Goal: Task Accomplishment & Management: Manage account settings

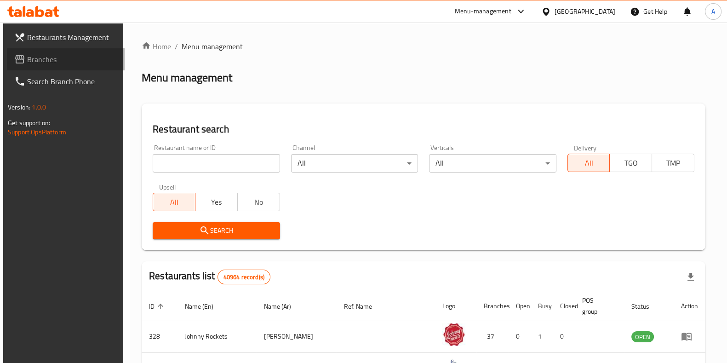
click at [27, 54] on span "Branches" at bounding box center [72, 59] width 90 height 11
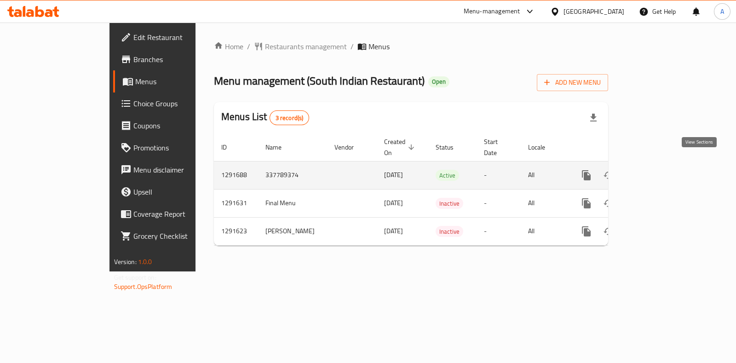
click at [658, 170] on icon "enhanced table" at bounding box center [652, 175] width 11 height 11
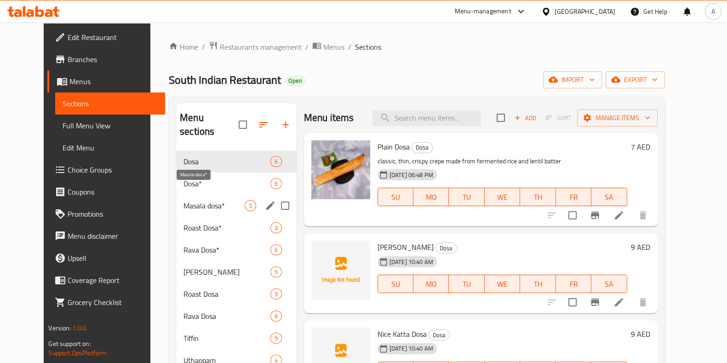
click at [186, 200] on span "Masala dosa*" at bounding box center [213, 205] width 61 height 11
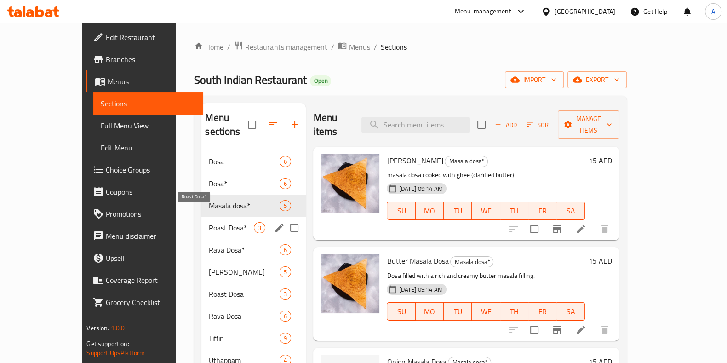
click at [209, 222] on span "Roast Dosa*" at bounding box center [231, 227] width 45 height 11
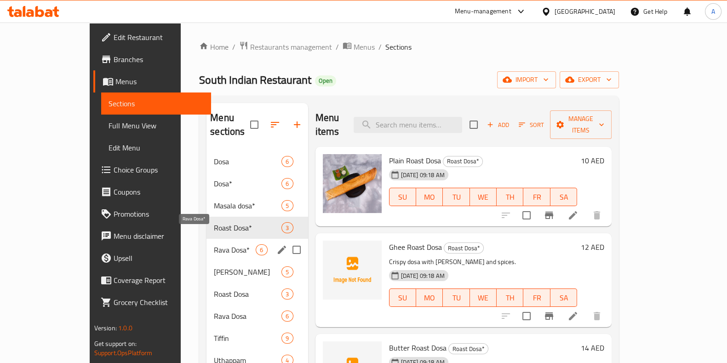
click at [214, 244] on span "Rava Dosa*" at bounding box center [235, 249] width 42 height 11
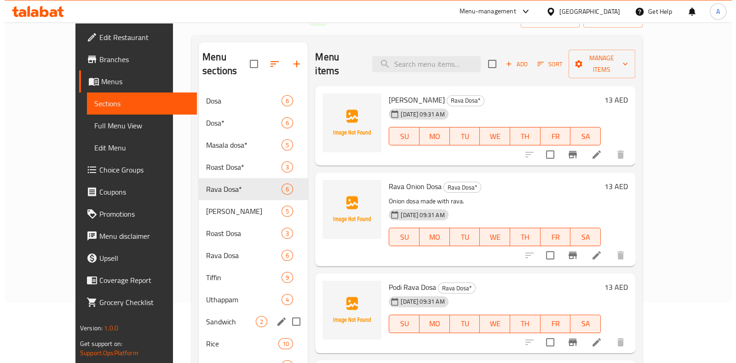
scroll to position [62, 0]
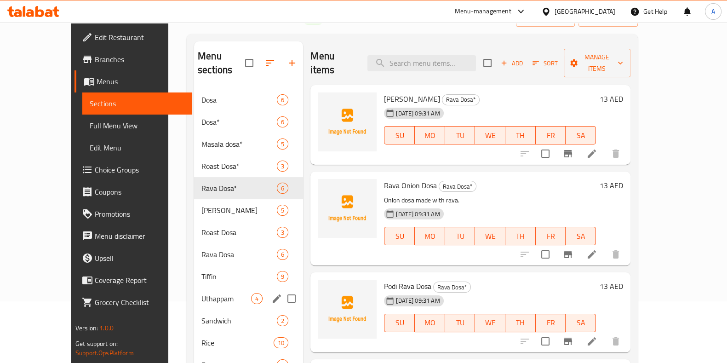
click at [201, 293] on span "Uthappam" at bounding box center [226, 298] width 50 height 11
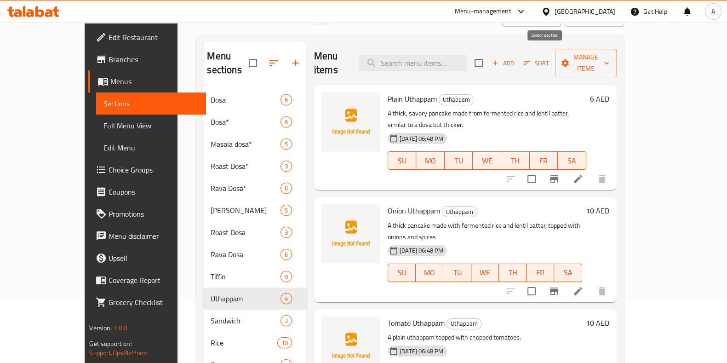
click at [488, 57] on input "checkbox" at bounding box center [478, 62] width 19 height 19
checkbox input "true"
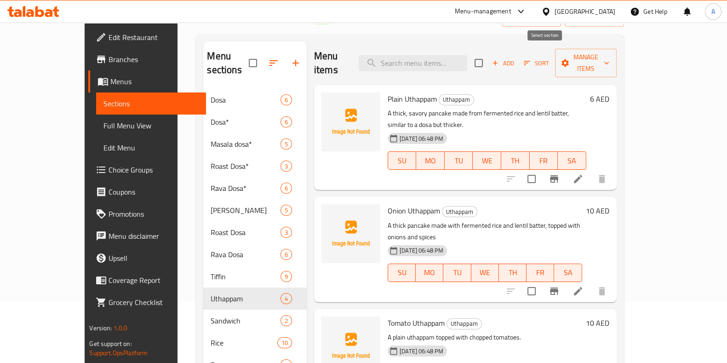
checkbox input "true"
click at [617, 63] on button "Manage items" at bounding box center [586, 63] width 62 height 29
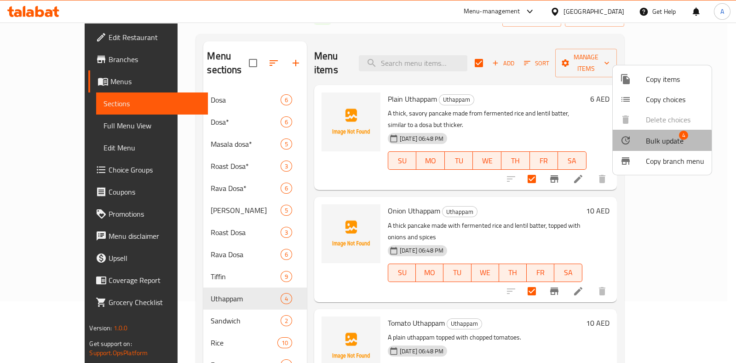
click at [659, 141] on span "Bulk update" at bounding box center [665, 140] width 38 height 11
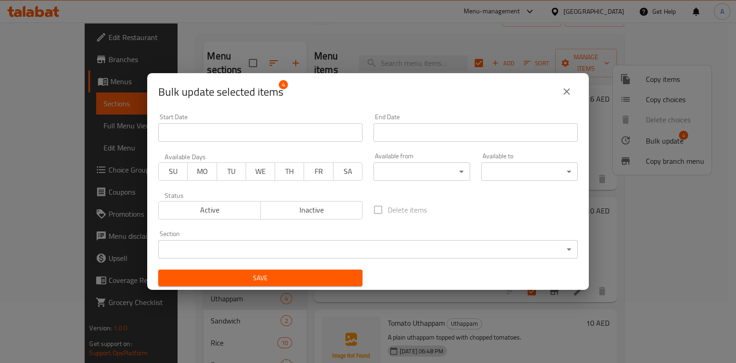
click at [171, 166] on span "SU" at bounding box center [173, 171] width 22 height 13
click at [205, 177] on span "MO" at bounding box center [202, 171] width 22 height 13
click at [240, 176] on button "TU" at bounding box center [231, 171] width 29 height 18
click at [267, 176] on span "WE" at bounding box center [261, 171] width 22 height 13
click at [290, 176] on span "TH" at bounding box center [290, 171] width 22 height 13
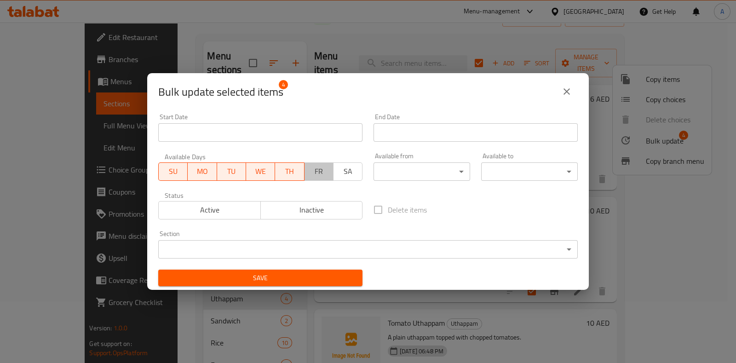
drag, startPoint x: 320, startPoint y: 171, endPoint x: 330, endPoint y: 170, distance: 10.6
click at [320, 171] on span "FR" at bounding box center [319, 171] width 22 height 13
click at [346, 167] on span "SA" at bounding box center [348, 171] width 22 height 13
drag, startPoint x: 215, startPoint y: 207, endPoint x: 254, endPoint y: 195, distance: 40.3
click at [214, 207] on span "Active" at bounding box center [209, 209] width 95 height 13
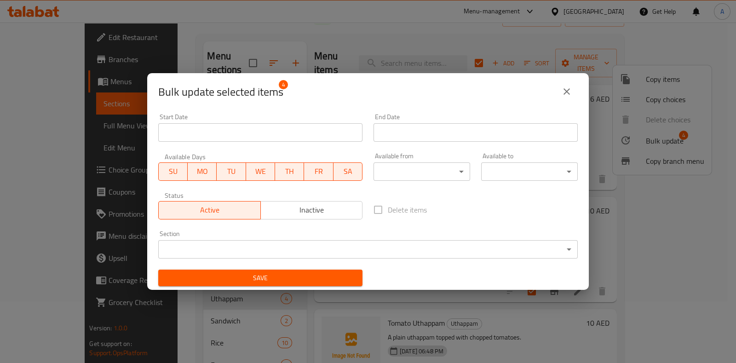
click at [391, 179] on body "​ Menu-management United Arab Emirates Get Help A Edit Restaurant Branches Menu…" at bounding box center [368, 131] width 736 height 340
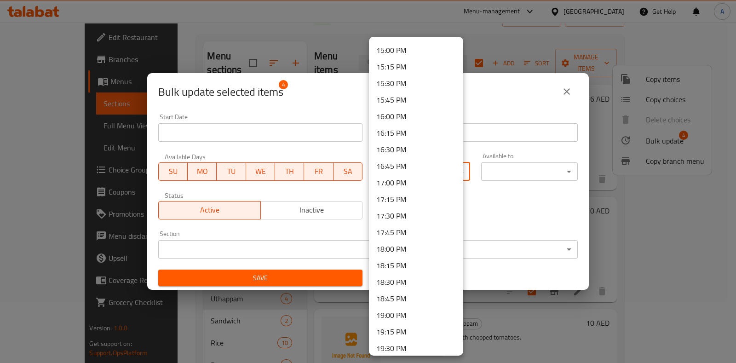
scroll to position [1094, 0]
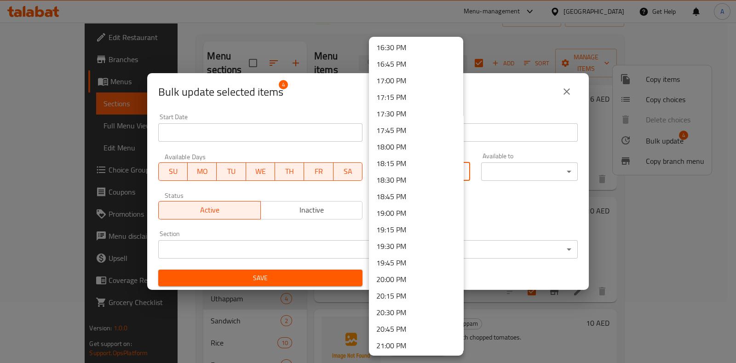
click at [399, 144] on li "18:00 PM" at bounding box center [416, 146] width 94 height 17
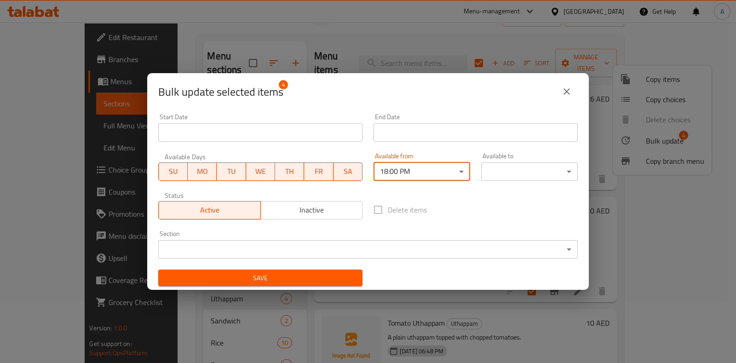
click at [511, 187] on div "Start Date Start Date End Date End Date Available Days SU MO TU WE TH FR SA Ava…" at bounding box center [368, 200] width 430 height 184
click at [510, 172] on body "​ Menu-management United Arab Emirates Get Help A Edit Restaurant Branches Menu…" at bounding box center [368, 131] width 736 height 340
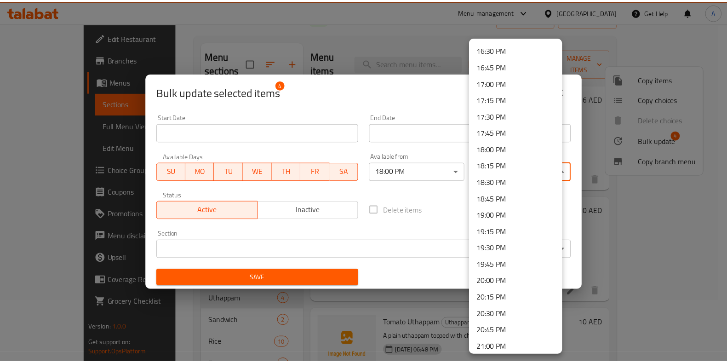
scroll to position [1293, 0]
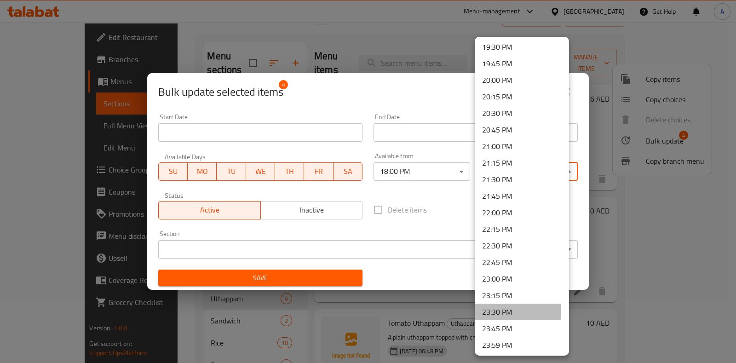
click at [498, 310] on li "23:30 PM" at bounding box center [522, 311] width 94 height 17
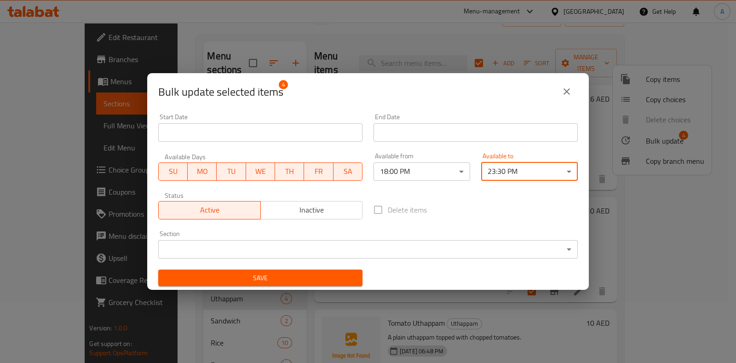
click at [211, 250] on body "​ Menu-management United Arab Emirates Get Help A Edit Restaurant Branches Menu…" at bounding box center [368, 131] width 736 height 340
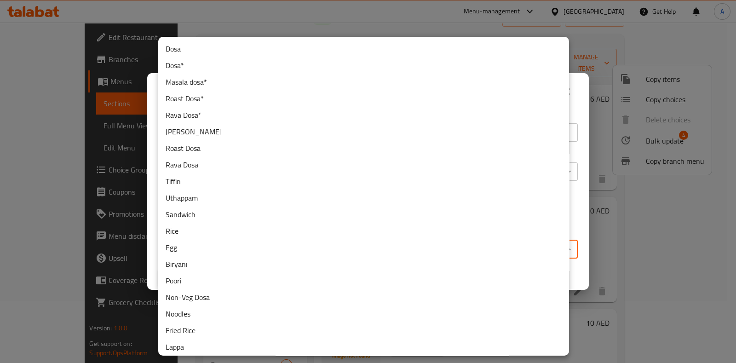
click at [184, 195] on li "Uthappam" at bounding box center [363, 197] width 411 height 17
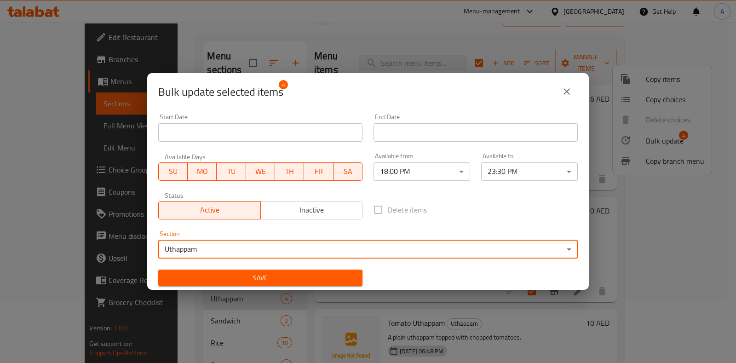
click at [266, 275] on span "Save" at bounding box center [260, 277] width 189 height 11
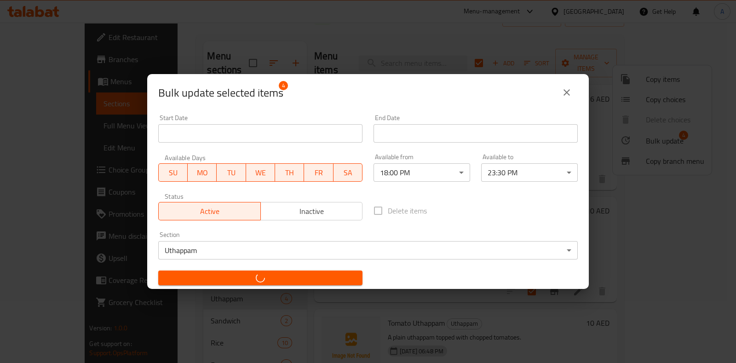
checkbox input "false"
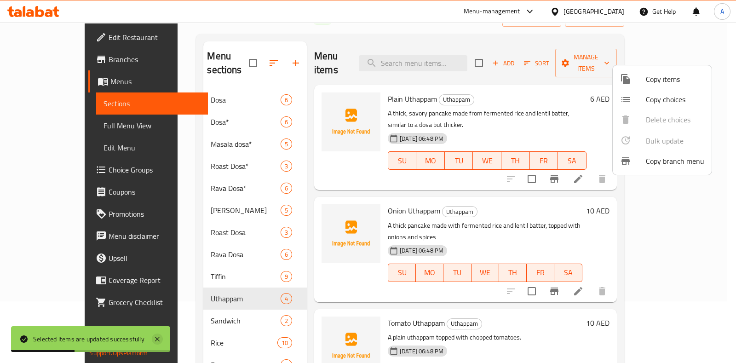
click at [156, 338] on icon at bounding box center [157, 339] width 5 height 5
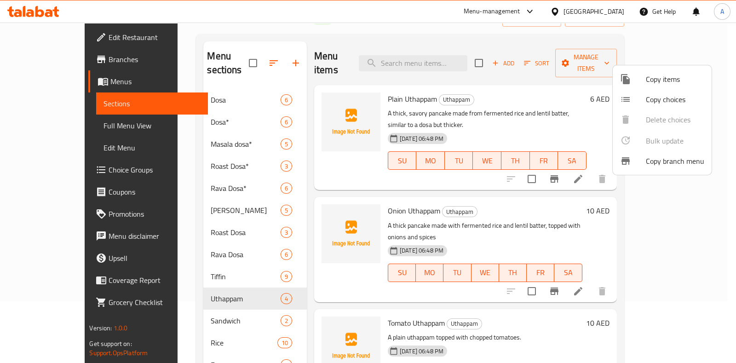
drag, startPoint x: 292, startPoint y: 166, endPoint x: 217, endPoint y: 297, distance: 150.7
click at [217, 297] on div at bounding box center [368, 181] width 736 height 363
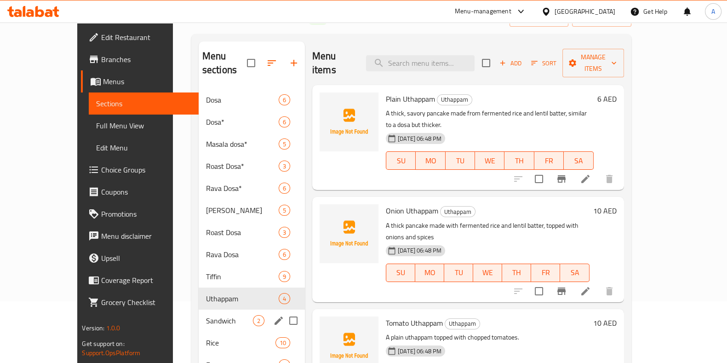
drag, startPoint x: 132, startPoint y: 202, endPoint x: 245, endPoint y: 316, distance: 160.6
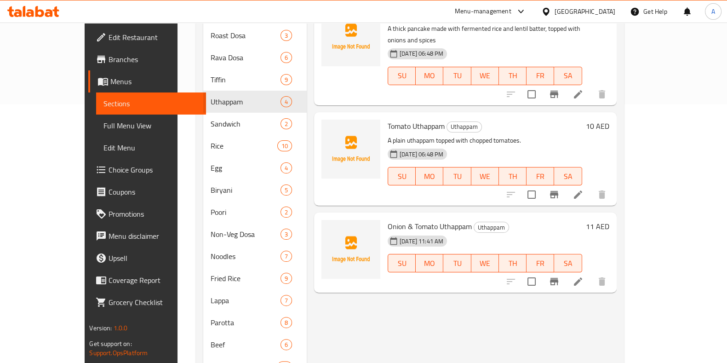
scroll to position [265, 0]
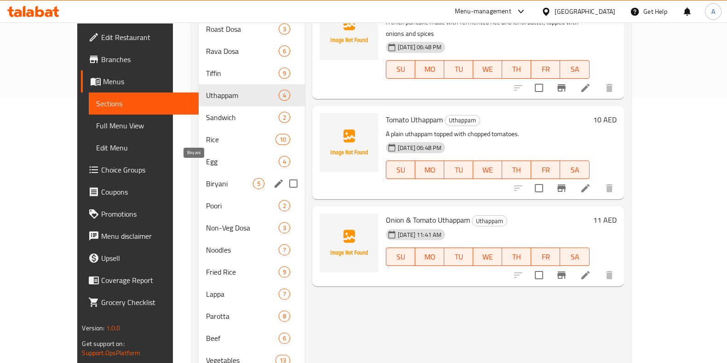
click at [206, 178] on span "Biryani" at bounding box center [229, 183] width 47 height 11
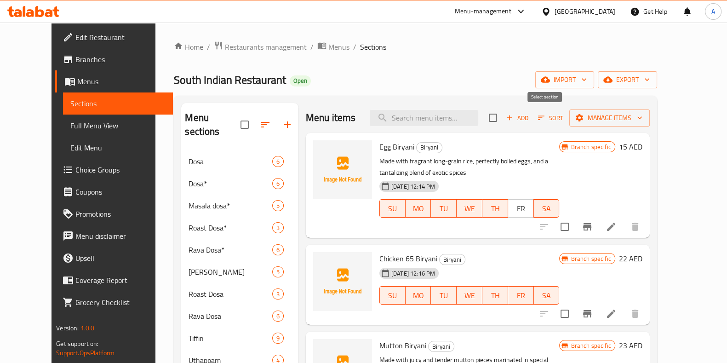
click at [503, 114] on input "checkbox" at bounding box center [492, 117] width 19 height 19
checkbox input "true"
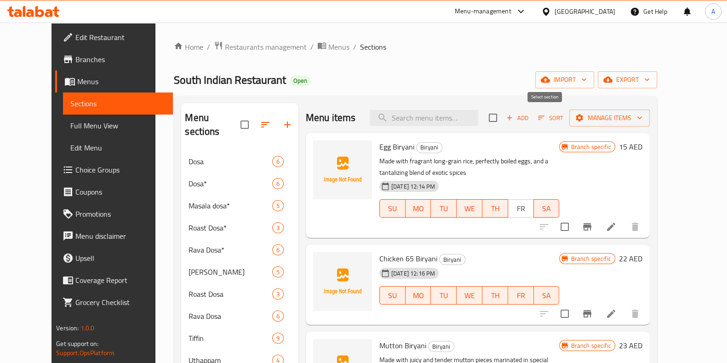
checkbox input "true"
click at [644, 117] on icon "button" at bounding box center [639, 117] width 9 height 9
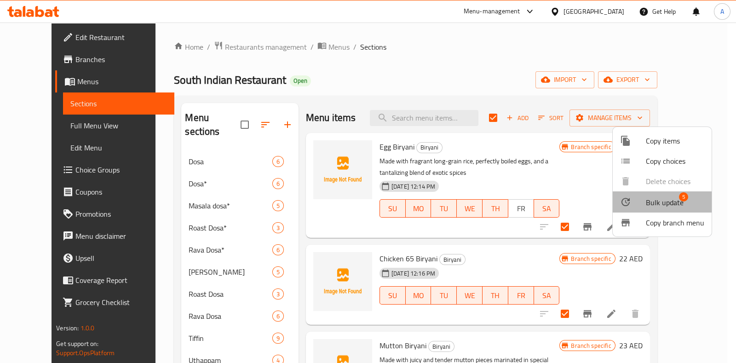
click at [665, 204] on span "Bulk update" at bounding box center [665, 202] width 38 height 11
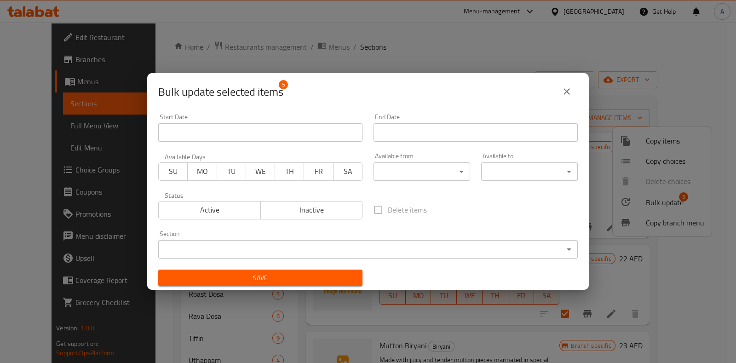
click at [164, 166] on span "SU" at bounding box center [173, 171] width 22 height 13
click at [209, 178] on button "MO" at bounding box center [201, 171] width 29 height 18
click at [237, 172] on span "TU" at bounding box center [232, 171] width 22 height 13
drag, startPoint x: 259, startPoint y: 172, endPoint x: 271, endPoint y: 170, distance: 12.6
click at [259, 172] on span "WE" at bounding box center [261, 171] width 22 height 13
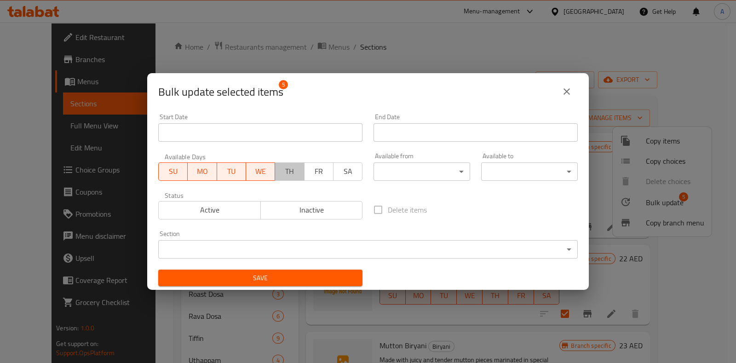
drag, startPoint x: 294, startPoint y: 169, endPoint x: 299, endPoint y: 169, distance: 4.6
click at [294, 169] on span "TH" at bounding box center [290, 171] width 22 height 13
click at [320, 172] on span "FR" at bounding box center [319, 171] width 22 height 13
click at [343, 166] on span "SA" at bounding box center [348, 171] width 22 height 13
click at [188, 208] on span "Active" at bounding box center [209, 209] width 95 height 13
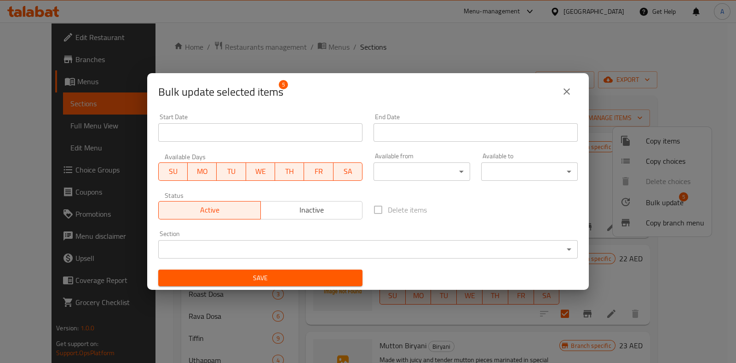
click at [264, 249] on body "​ Menu-management United Arab Emirates Get Help A Edit Restaurant Branches Menu…" at bounding box center [368, 193] width 736 height 340
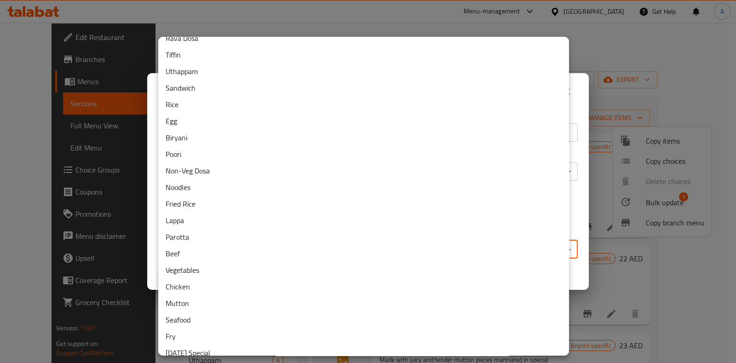
scroll to position [284, 0]
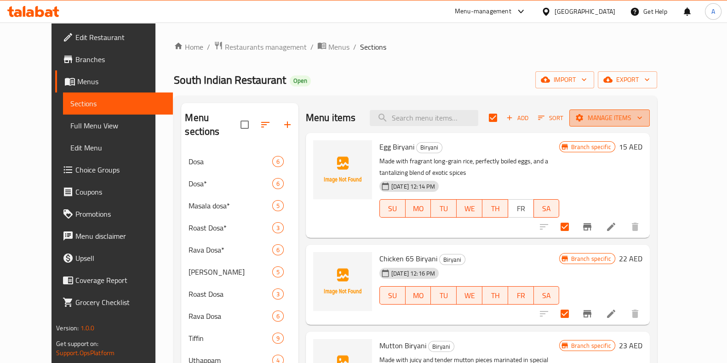
click at [642, 114] on span "Manage items" at bounding box center [610, 117] width 66 height 11
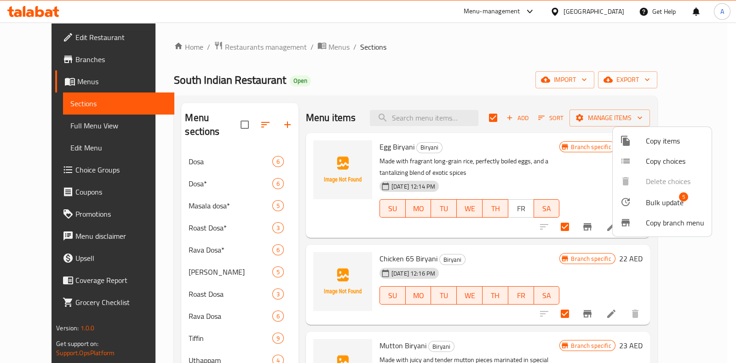
click at [671, 200] on span "Bulk update" at bounding box center [665, 202] width 38 height 11
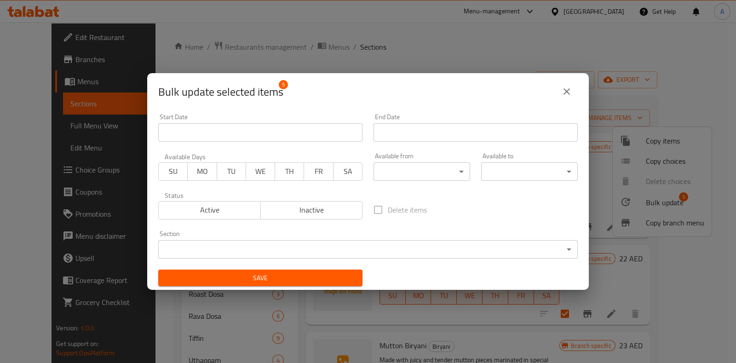
click at [201, 257] on body "​ Menu-management United Arab Emirates Get Help A Edit Restaurant Branches Menu…" at bounding box center [368, 193] width 736 height 340
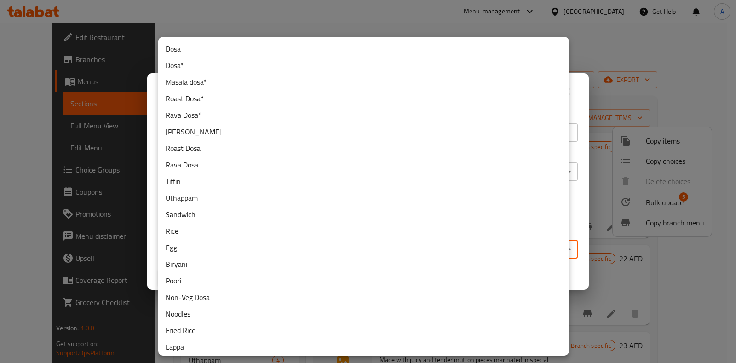
click at [188, 263] on li "Biryani" at bounding box center [363, 264] width 411 height 17
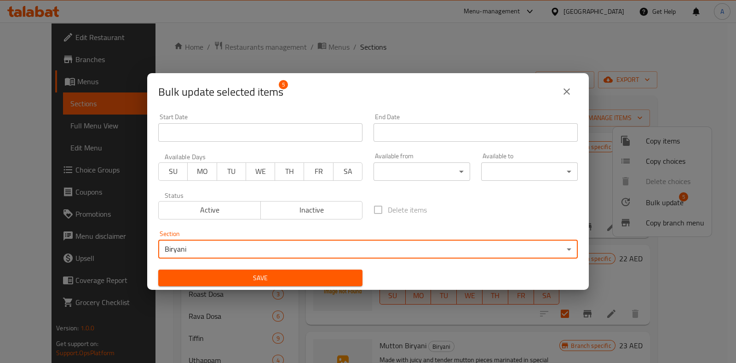
click at [175, 174] on span "SU" at bounding box center [173, 171] width 22 height 13
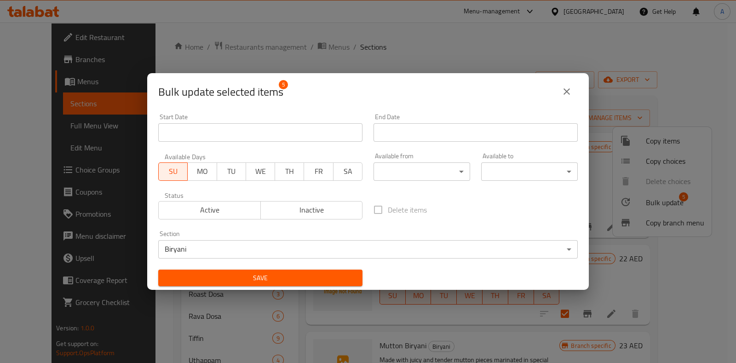
click at [184, 206] on span "Active" at bounding box center [209, 209] width 95 height 13
click at [198, 159] on div "SU MO TU WE TH FR SA" at bounding box center [260, 167] width 204 height 28
click at [214, 170] on button "MO" at bounding box center [201, 171] width 29 height 18
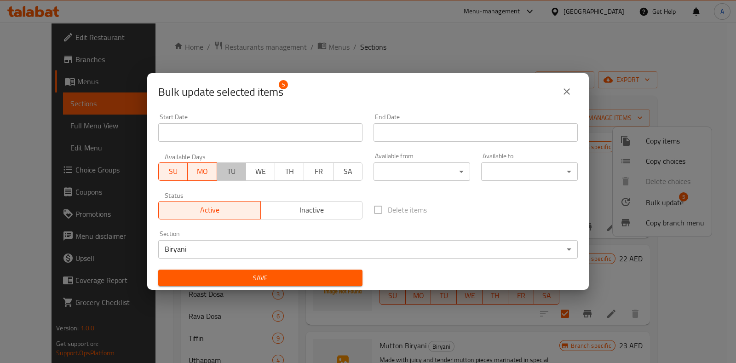
click at [235, 173] on span "TU" at bounding box center [232, 171] width 22 height 13
click at [257, 174] on span "WE" at bounding box center [261, 171] width 22 height 13
click at [298, 168] on button "TH" at bounding box center [289, 171] width 29 height 18
click at [322, 172] on span "FR" at bounding box center [319, 171] width 22 height 13
click at [343, 173] on span "SA" at bounding box center [348, 171] width 22 height 13
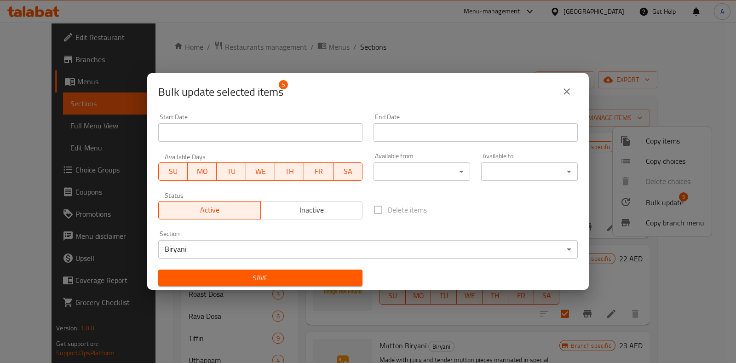
type button "6"
click at [407, 175] on body "​ Menu-management United Arab Emirates Get Help A Edit Restaurant Branches Menu…" at bounding box center [368, 193] width 736 height 340
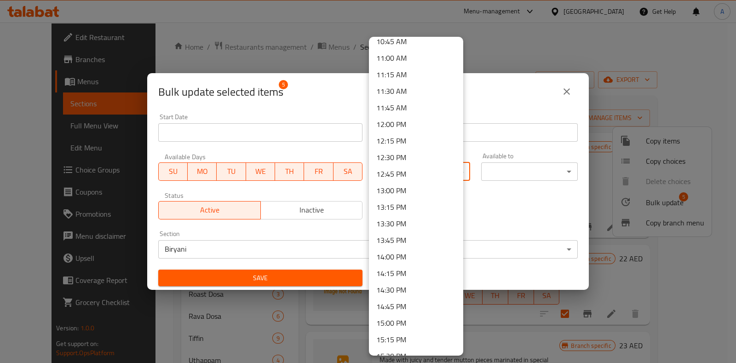
scroll to position [729, 0]
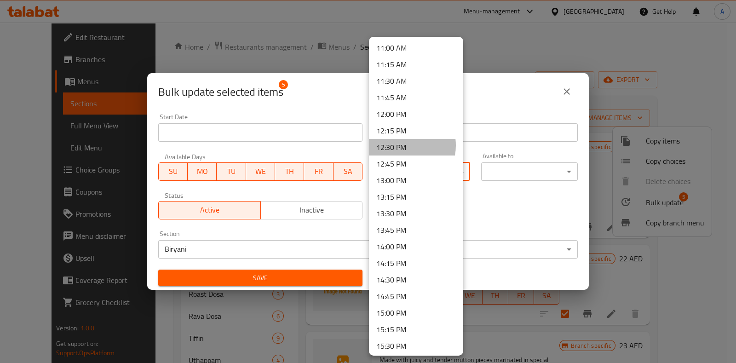
click at [400, 144] on li "12:30 PM" at bounding box center [416, 147] width 94 height 17
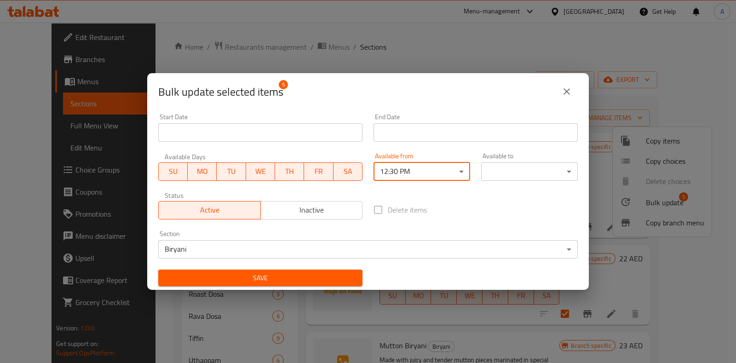
click at [493, 171] on body "​ Menu-management United Arab Emirates Get Help A Edit Restaurant Branches Menu…" at bounding box center [368, 193] width 736 height 340
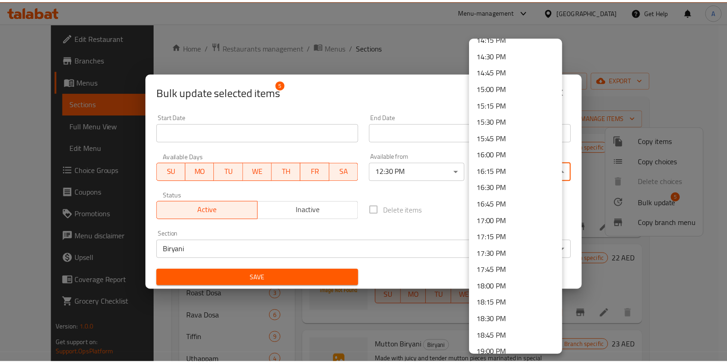
scroll to position [954, 0]
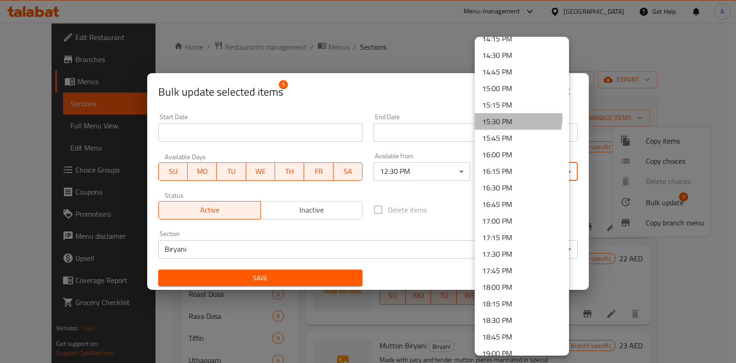
click at [516, 116] on li "15:30 PM" at bounding box center [522, 121] width 94 height 17
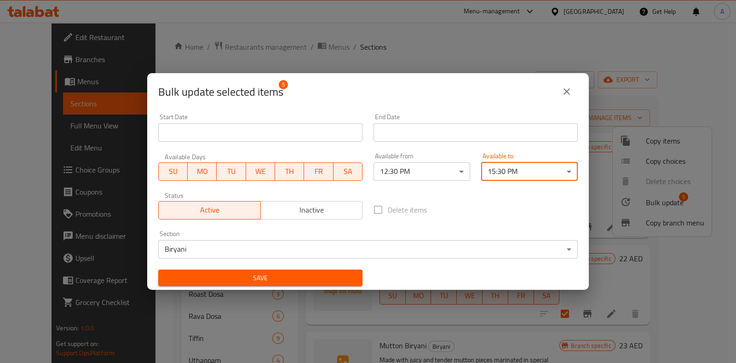
click at [224, 279] on span "Save" at bounding box center [260, 277] width 189 height 11
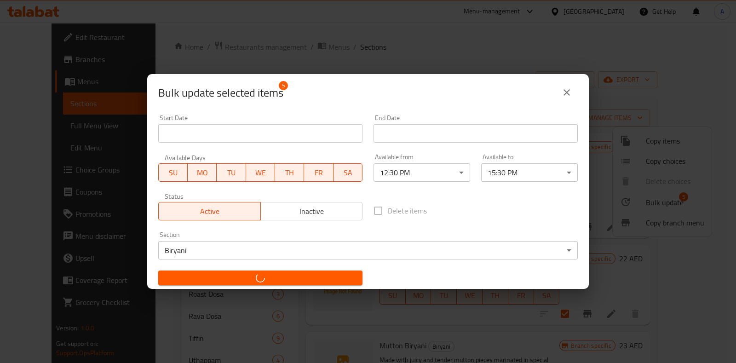
checkbox input "false"
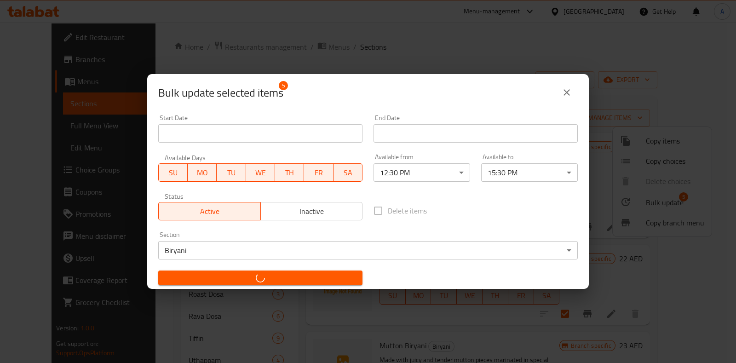
checkbox input "false"
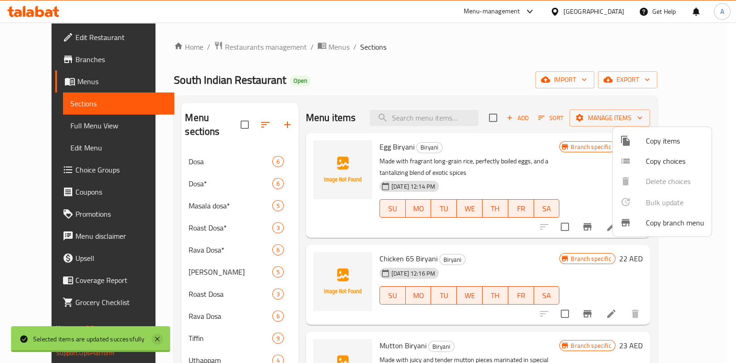
click at [153, 335] on icon at bounding box center [157, 338] width 11 height 11
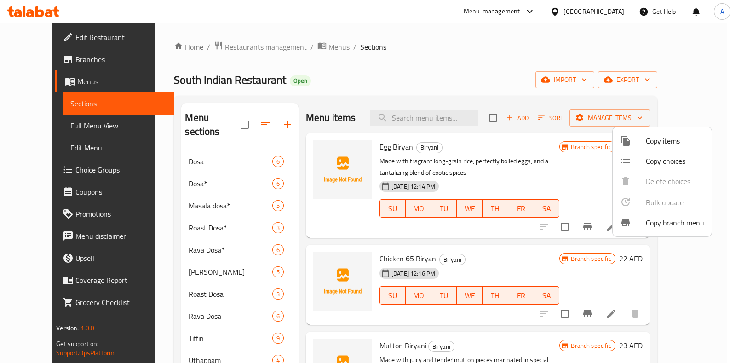
click at [729, 118] on div at bounding box center [368, 181] width 736 height 363
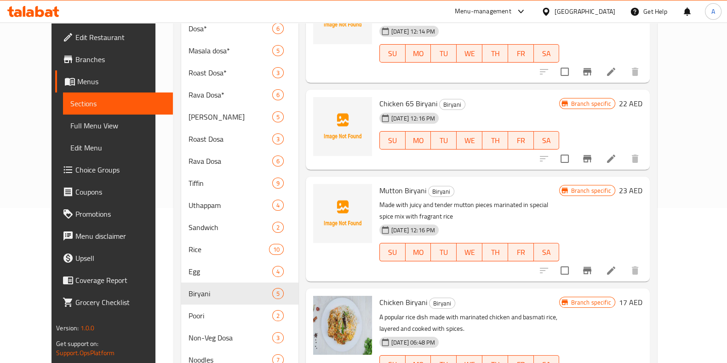
scroll to position [159, 0]
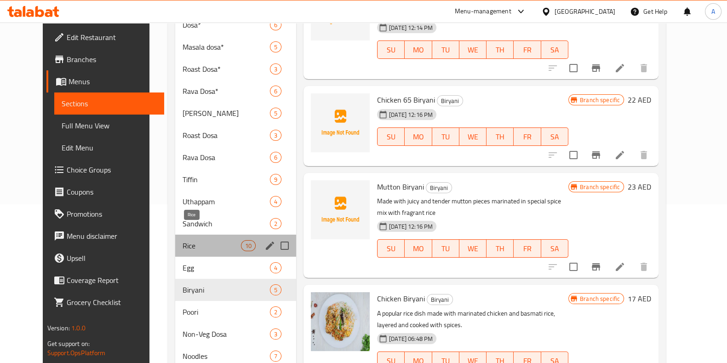
click at [183, 240] on span "Rice" at bounding box center [212, 245] width 58 height 11
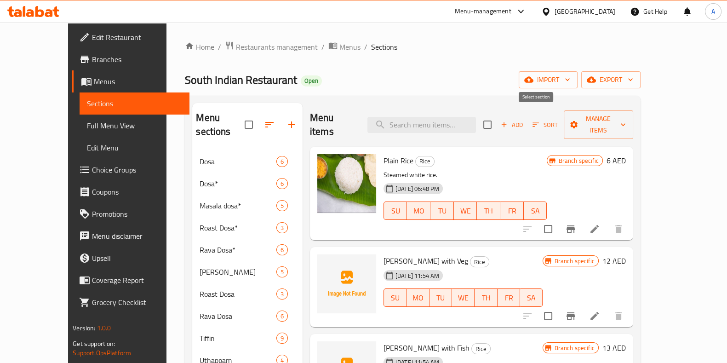
click at [497, 117] on input "checkbox" at bounding box center [487, 124] width 19 height 19
checkbox input "true"
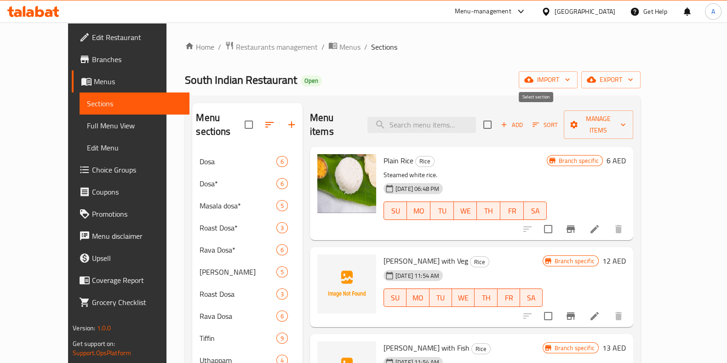
checkbox input "true"
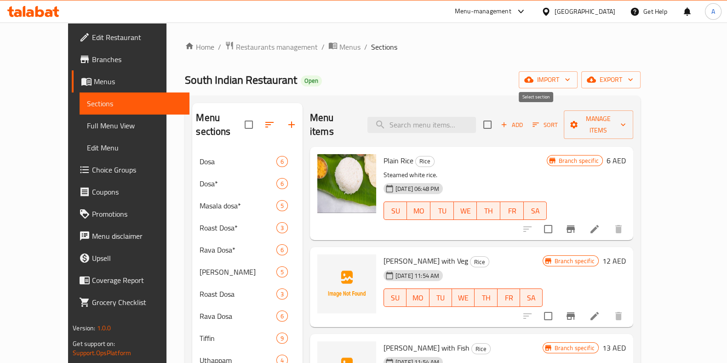
checkbox input "true"
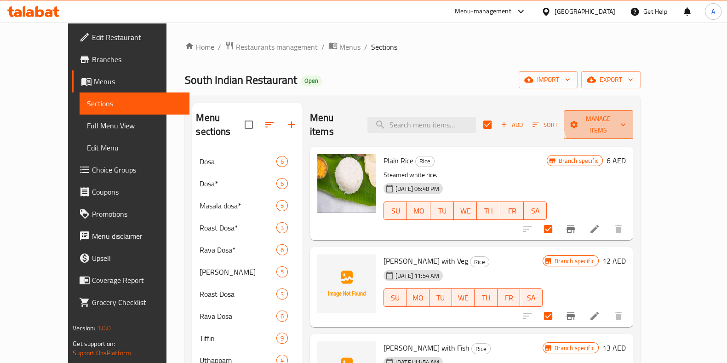
click at [626, 117] on span "Manage items" at bounding box center [598, 124] width 55 height 23
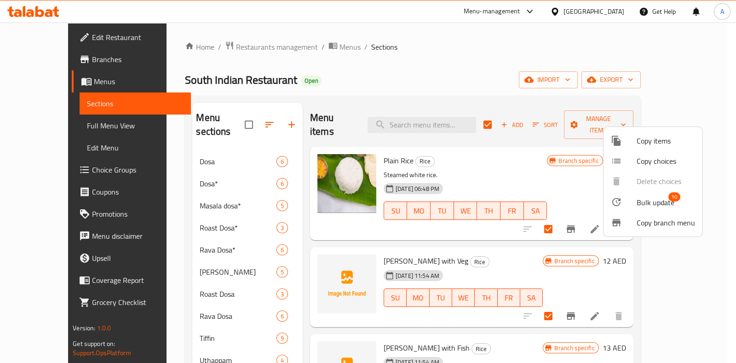
click at [646, 198] on span "Bulk update" at bounding box center [655, 202] width 38 height 11
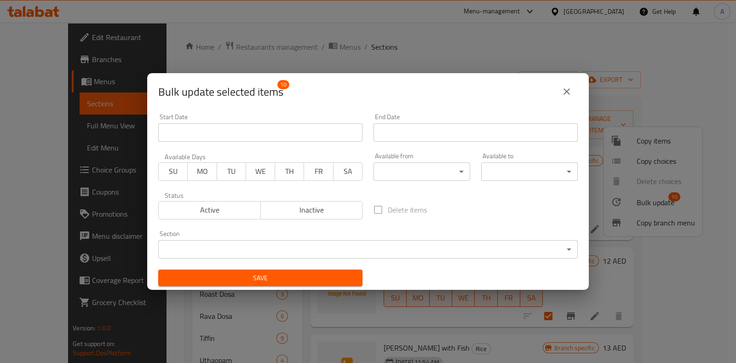
click at [182, 173] on span "SU" at bounding box center [173, 171] width 22 height 13
click at [198, 176] on span "MO" at bounding box center [202, 171] width 22 height 13
click at [234, 173] on span "TU" at bounding box center [232, 171] width 22 height 13
click at [263, 161] on div "SU MO TU WE TH FR SA" at bounding box center [260, 167] width 204 height 28
click at [263, 166] on span "WE" at bounding box center [261, 171] width 22 height 13
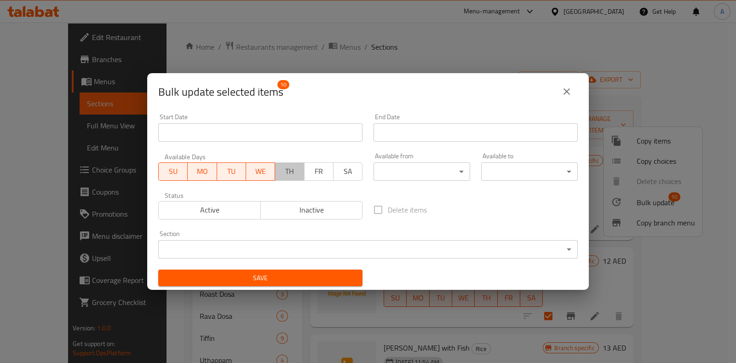
click at [286, 174] on span "TH" at bounding box center [290, 171] width 22 height 13
click at [327, 166] on button "FR" at bounding box center [318, 171] width 29 height 18
click at [349, 166] on span "SA" at bounding box center [348, 171] width 22 height 13
drag, startPoint x: 295, startPoint y: 79, endPoint x: 396, endPoint y: 138, distance: 117.3
click at [396, 138] on div "Bulk update selected items 10 Start Date Start Date End Date End Date Available…" at bounding box center [367, 181] width 441 height 217
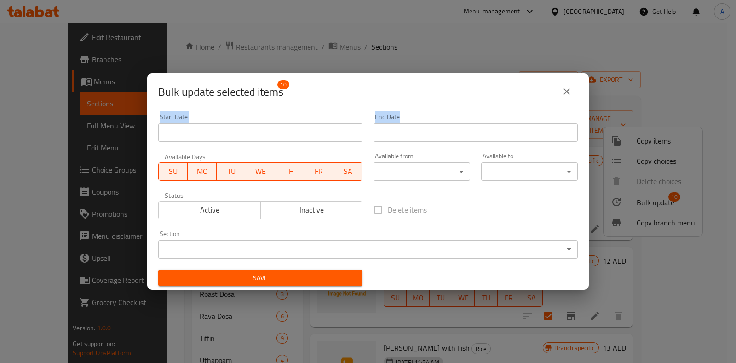
click at [211, 218] on button "Active" at bounding box center [209, 210] width 103 height 18
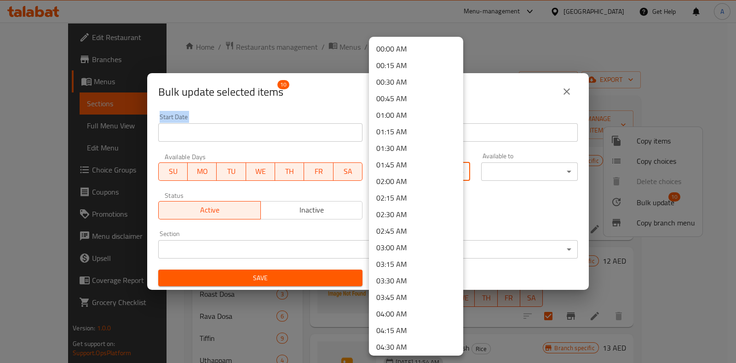
click at [431, 164] on body "​ Menu-management United Arab Emirates Get Help A Edit Restaurant Branches Menu…" at bounding box center [368, 193] width 736 height 340
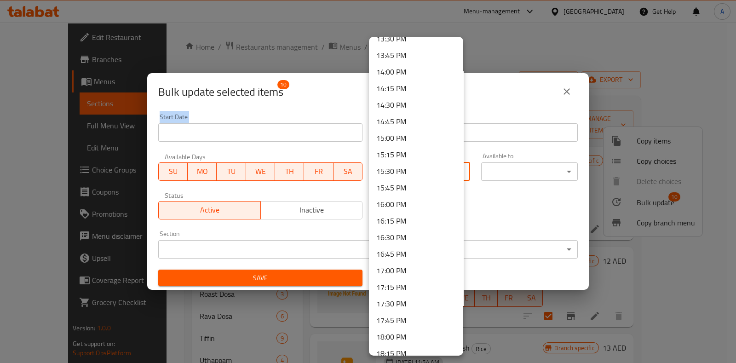
scroll to position [708, 0]
click at [398, 165] on li "12:30 PM" at bounding box center [416, 168] width 94 height 17
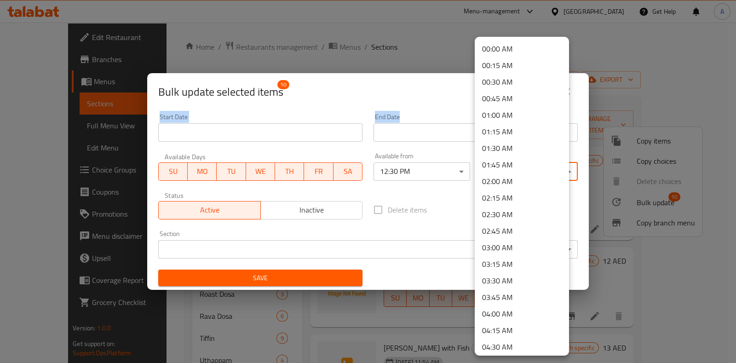
click at [495, 166] on body "​ Menu-management United Arab Emirates Get Help A Edit Restaurant Branches Menu…" at bounding box center [368, 193] width 736 height 340
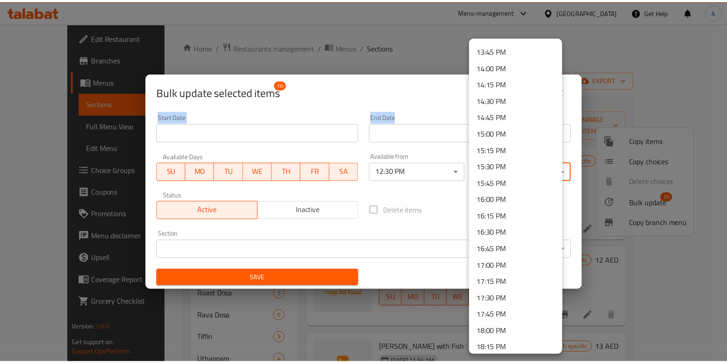
scroll to position [910, 0]
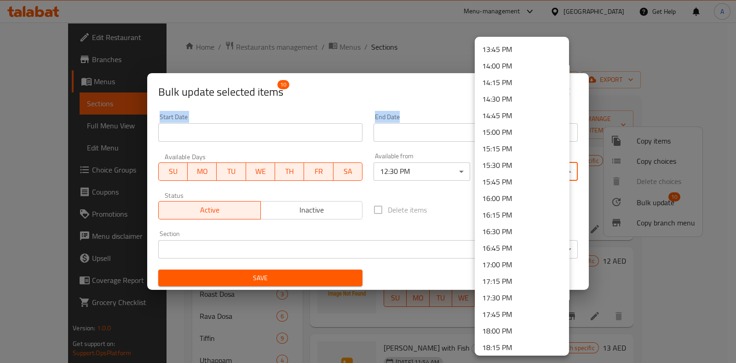
click at [509, 162] on li "15:30 PM" at bounding box center [522, 165] width 94 height 17
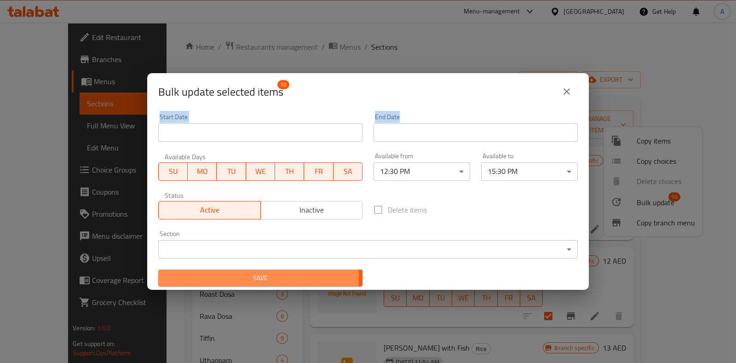
click at [256, 279] on span "Save" at bounding box center [260, 277] width 189 height 11
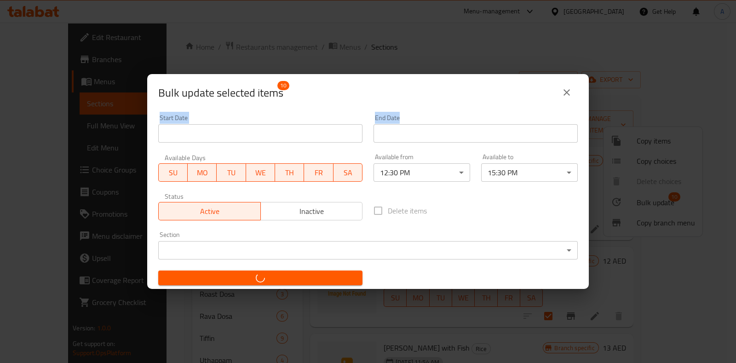
checkbox input "false"
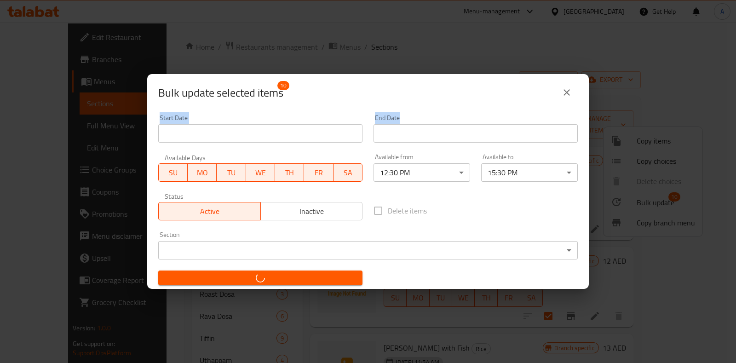
checkbox input "false"
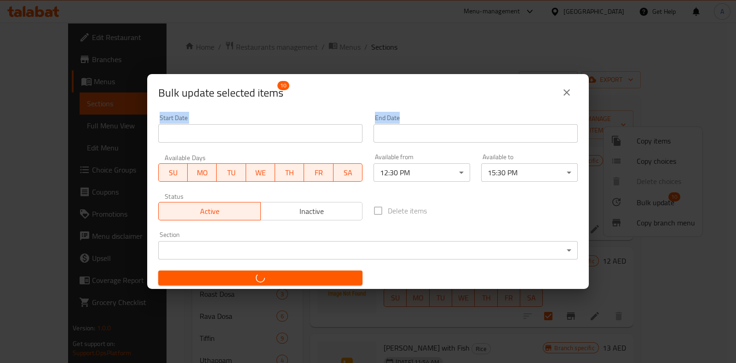
checkbox input "false"
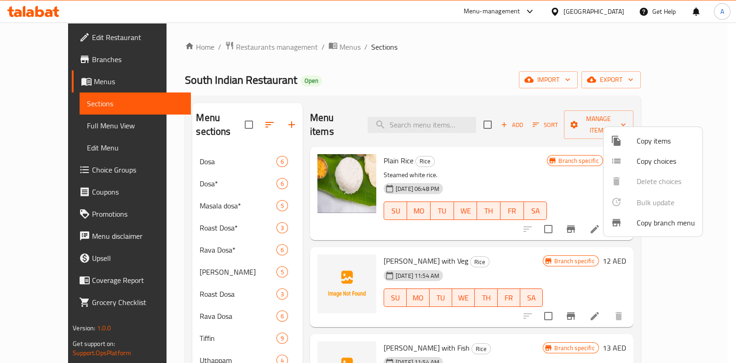
click at [356, 74] on div at bounding box center [368, 181] width 736 height 363
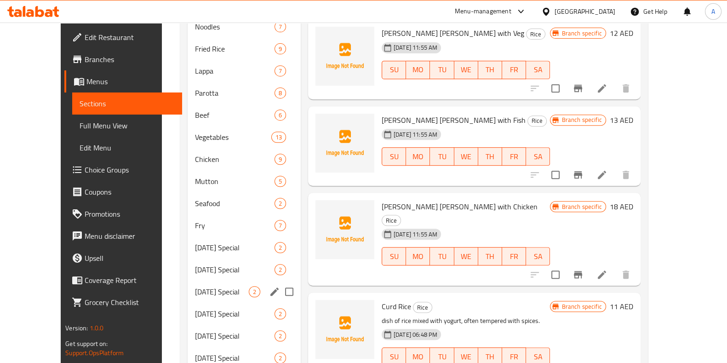
scroll to position [597, 0]
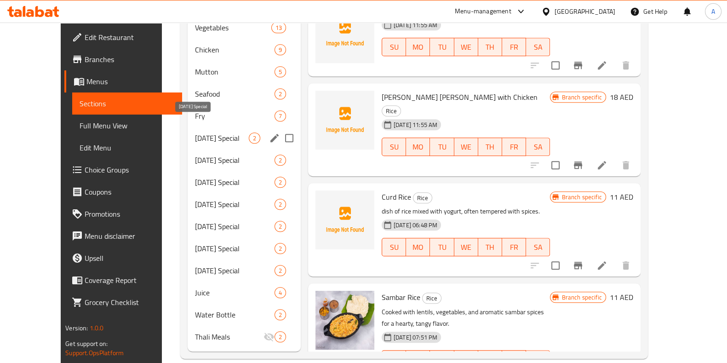
click at [195, 132] on span "Sunday Special" at bounding box center [222, 137] width 54 height 11
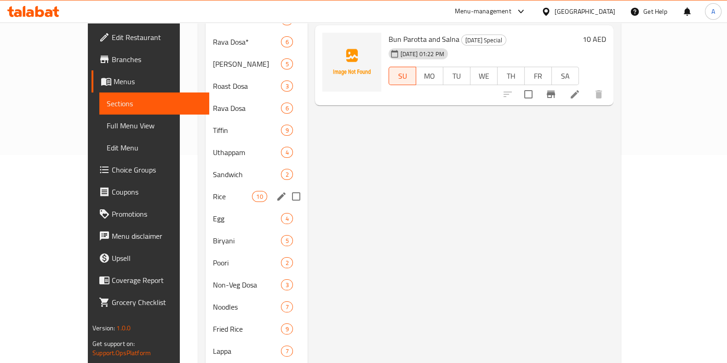
scroll to position [209, 0]
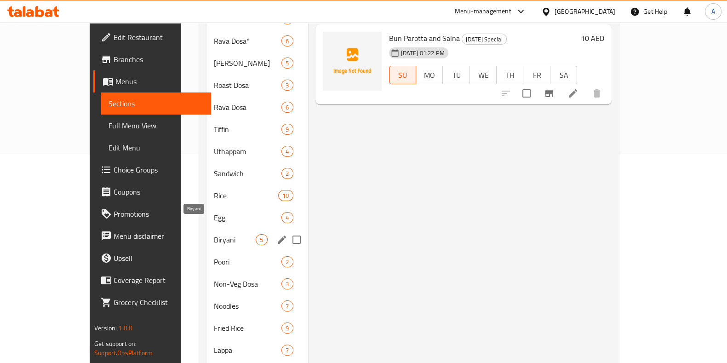
click at [214, 234] on span "Biryani" at bounding box center [235, 239] width 42 height 11
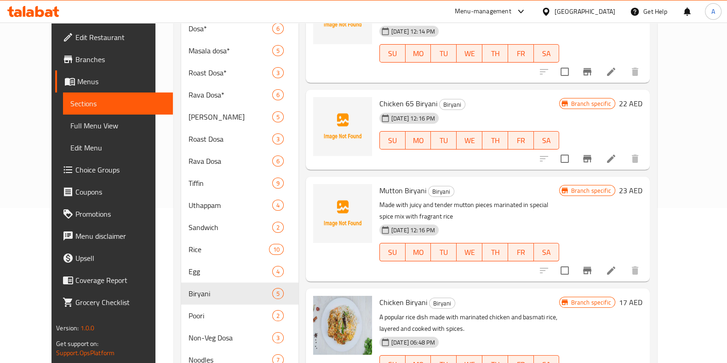
scroll to position [154, 0]
click at [574, 261] on input "checkbox" at bounding box center [564, 270] width 19 height 19
checkbox input "true"
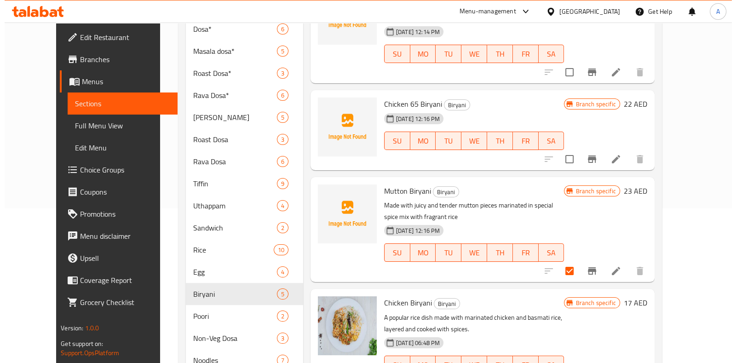
scroll to position [0, 0]
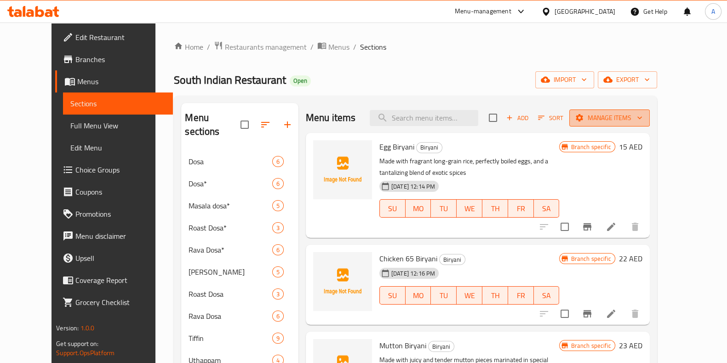
click at [644, 122] on icon "button" at bounding box center [639, 117] width 9 height 9
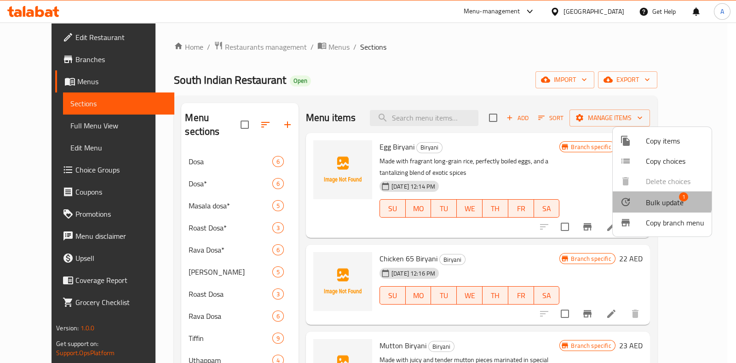
click at [652, 199] on span "Bulk update" at bounding box center [665, 202] width 38 height 11
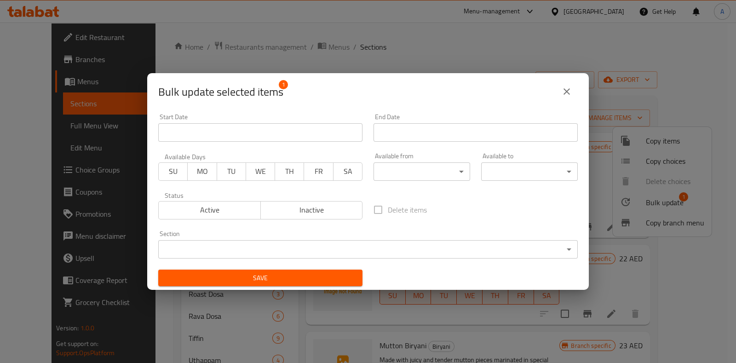
click at [175, 174] on span "SU" at bounding box center [173, 171] width 22 height 13
drag, startPoint x: 209, startPoint y: 170, endPoint x: 213, endPoint y: 171, distance: 4.8
click at [209, 170] on span "MO" at bounding box center [202, 171] width 22 height 13
type button "1"
click at [314, 171] on span "FR" at bounding box center [319, 171] width 22 height 13
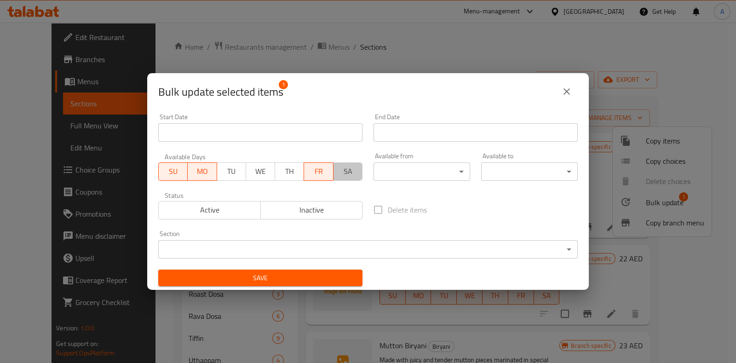
drag, startPoint x: 345, startPoint y: 171, endPoint x: 333, endPoint y: 174, distance: 12.5
click at [345, 171] on span "SA" at bounding box center [348, 171] width 22 height 13
click at [177, 170] on span "SU" at bounding box center [173, 171] width 22 height 13
click at [199, 170] on span "MO" at bounding box center [202, 171] width 22 height 13
click at [176, 170] on span "SU" at bounding box center [173, 171] width 22 height 13
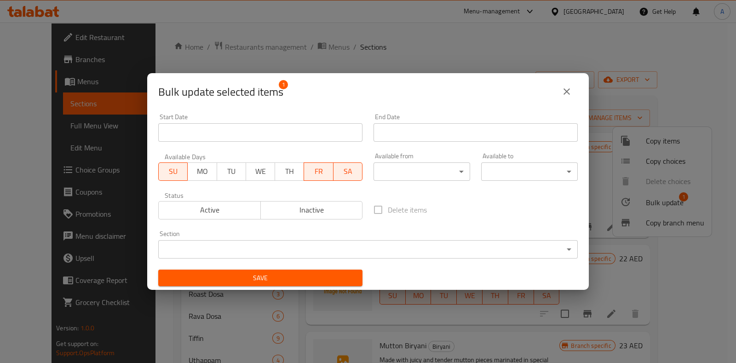
type button "0"
click at [224, 210] on span "Active" at bounding box center [209, 209] width 95 height 13
click at [198, 250] on body "​ Menu-management United Arab Emirates Get Help A Edit Restaurant Branches Menu…" at bounding box center [368, 193] width 736 height 340
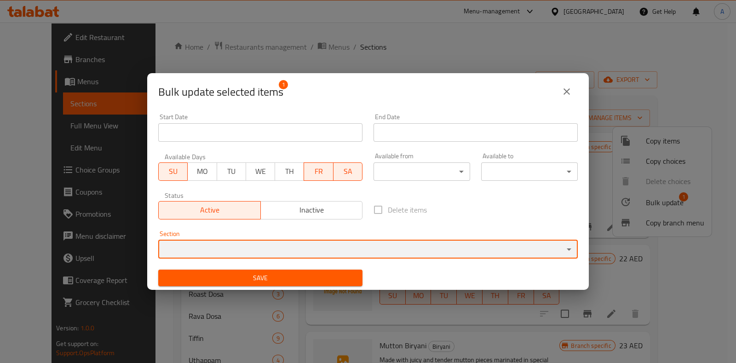
scroll to position [1, 0]
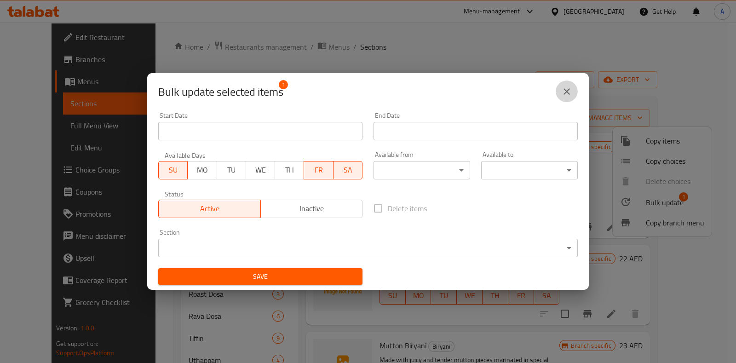
click at [566, 87] on icon "close" at bounding box center [566, 91] width 11 height 11
